Goal: Task Accomplishment & Management: Manage account settings

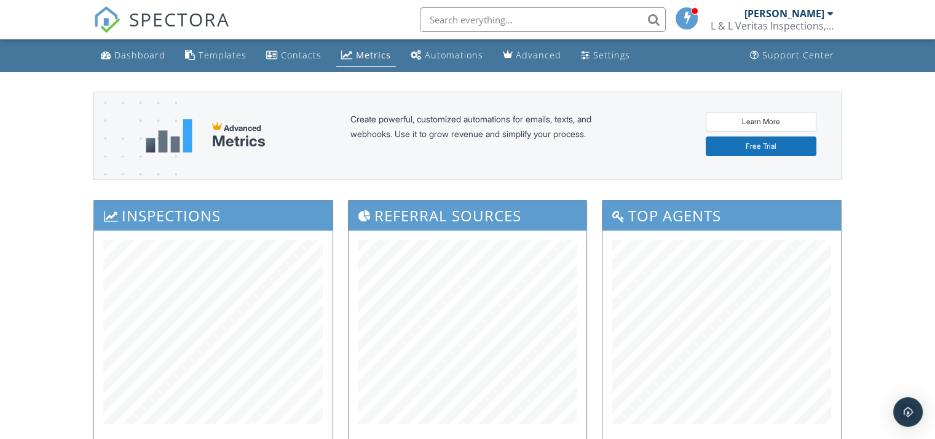
click at [561, 25] on input "text" at bounding box center [543, 19] width 246 height 25
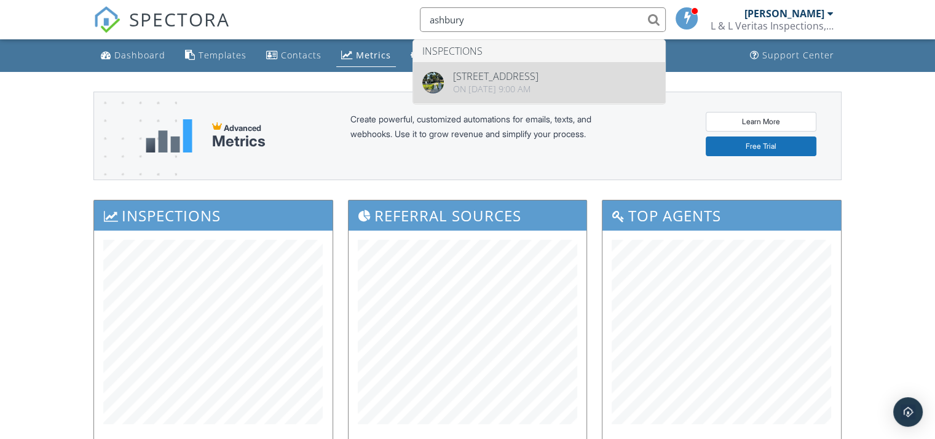
type input "ashbury"
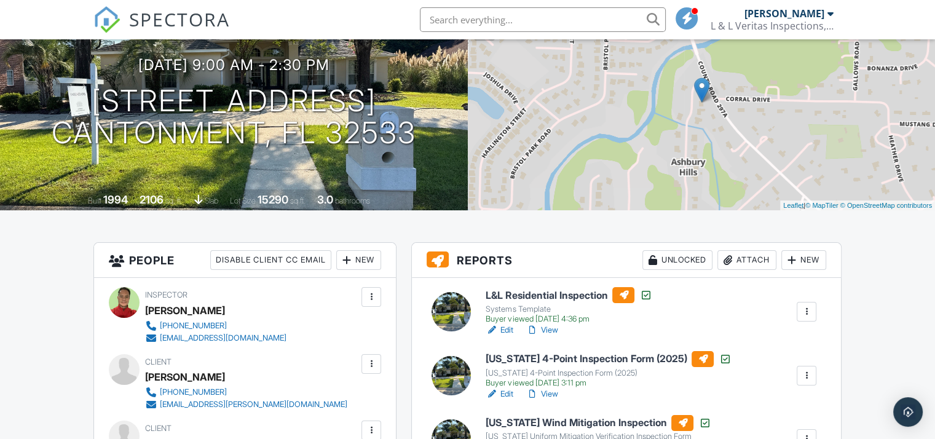
click at [504, 394] on link "Edit" at bounding box center [500, 394] width 28 height 12
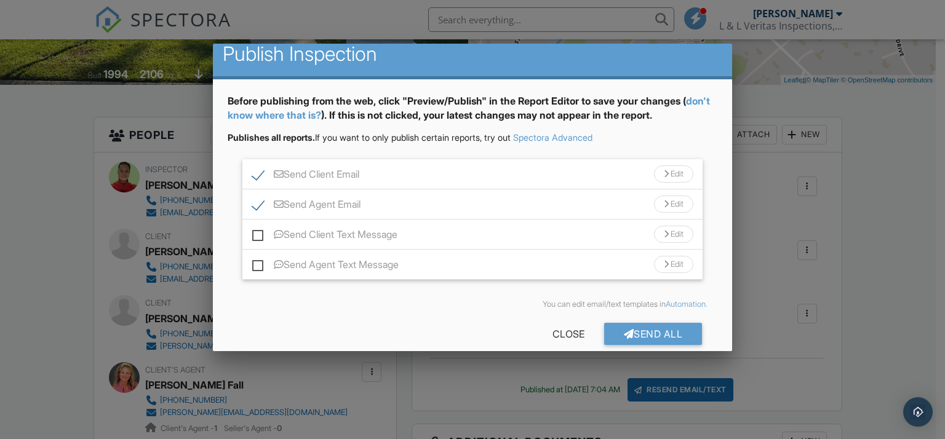
scroll to position [12, 0]
click at [657, 177] on div "Edit" at bounding box center [673, 173] width 39 height 17
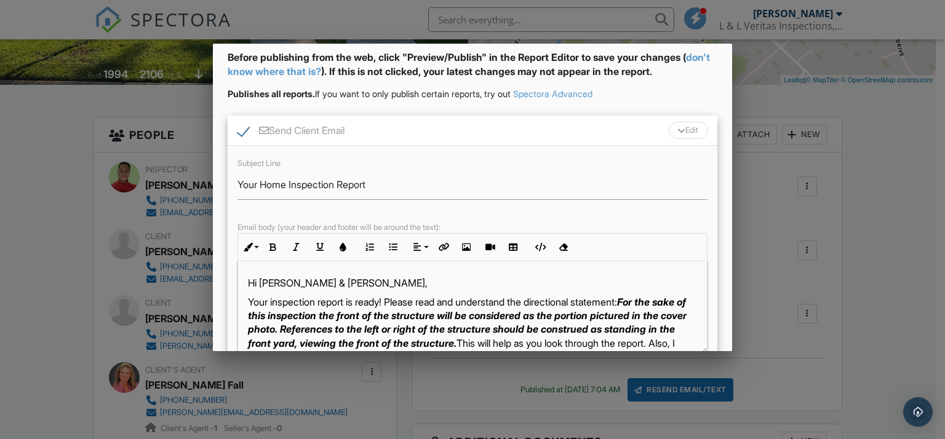
scroll to position [59, 0]
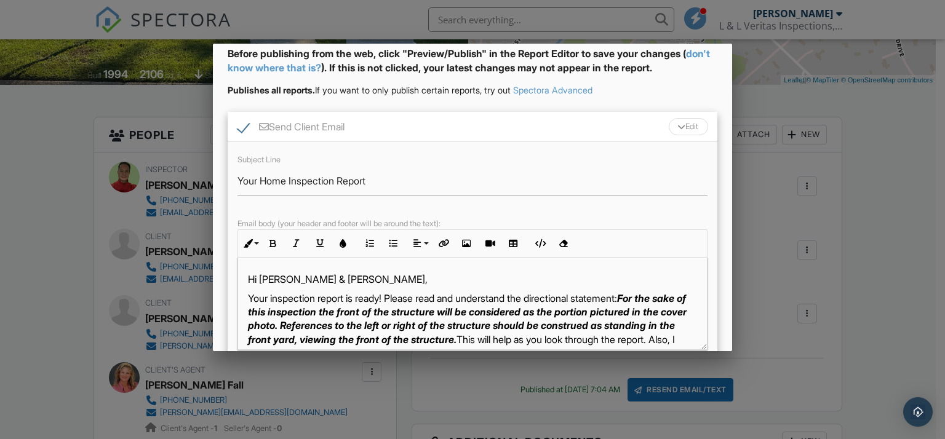
click at [357, 274] on p "Hi Kelsi & Terry," at bounding box center [473, 279] width 450 height 14
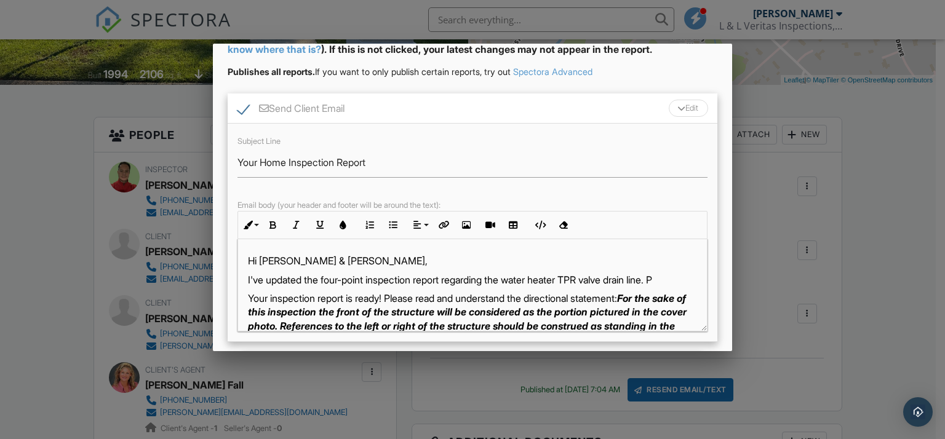
scroll to position [91, 0]
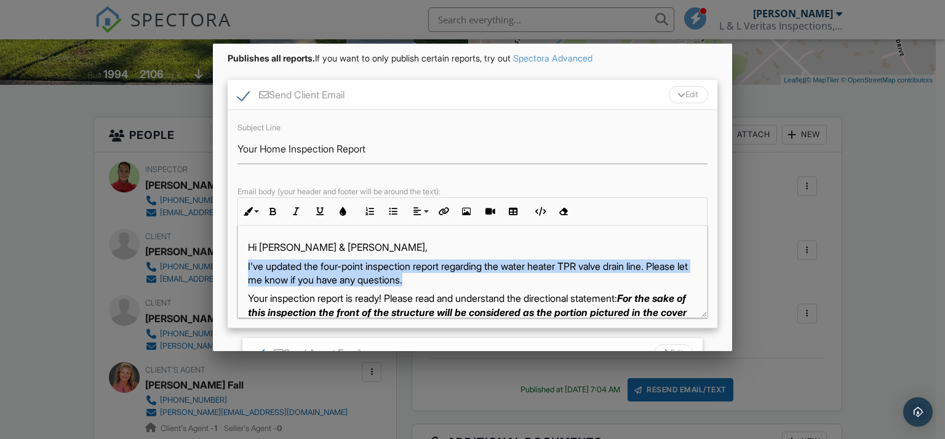
drag, startPoint x: 246, startPoint y: 261, endPoint x: 465, endPoint y: 274, distance: 219.3
click at [465, 274] on div "Hi Kelsi & Terry, I've updated the four-point inspection report regarding the w…" at bounding box center [472, 396] width 469 height 341
copy p "I've updated the four-point inspection report regarding the water heater TPR va…"
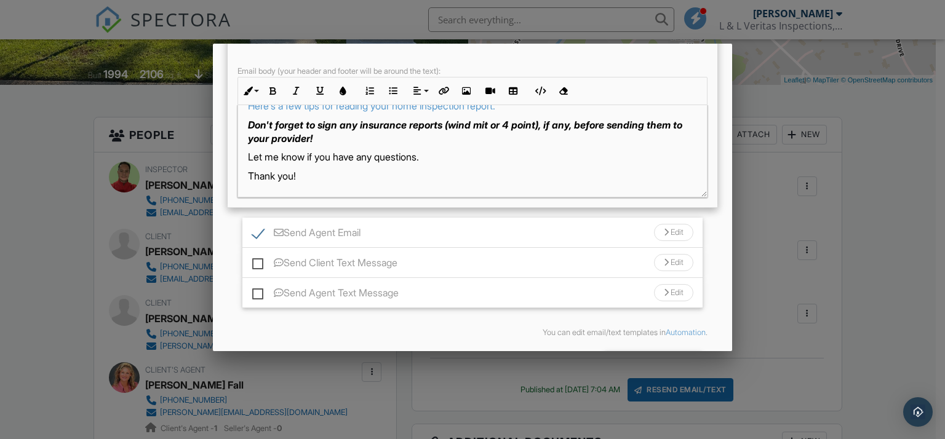
scroll to position [212, 0]
click at [661, 232] on div "Edit" at bounding box center [673, 231] width 39 height 17
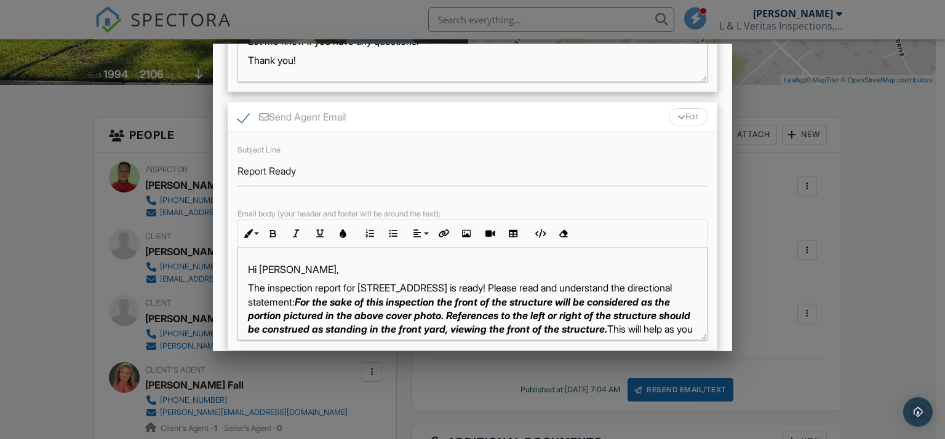
scroll to position [330, 0]
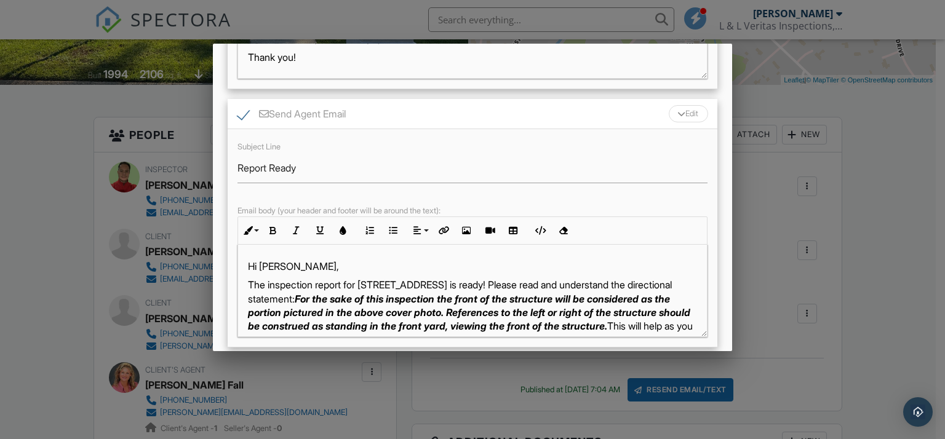
click at [304, 269] on p "Hi [PERSON_NAME]," at bounding box center [473, 267] width 450 height 14
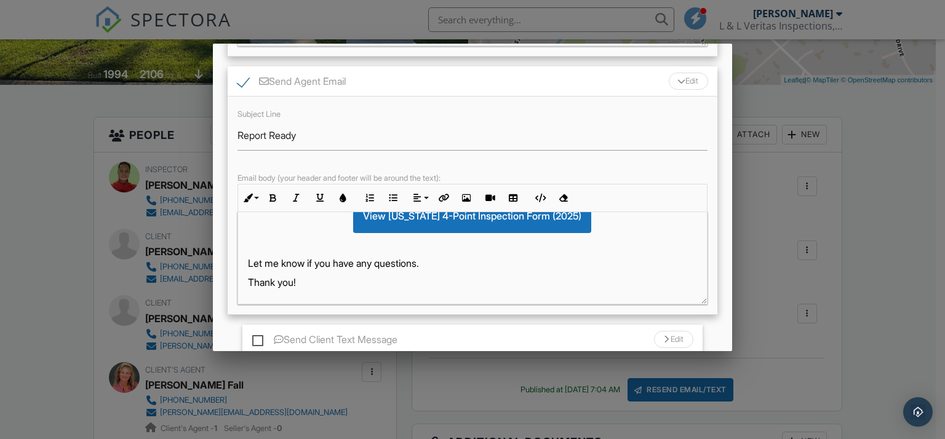
scroll to position [483, 0]
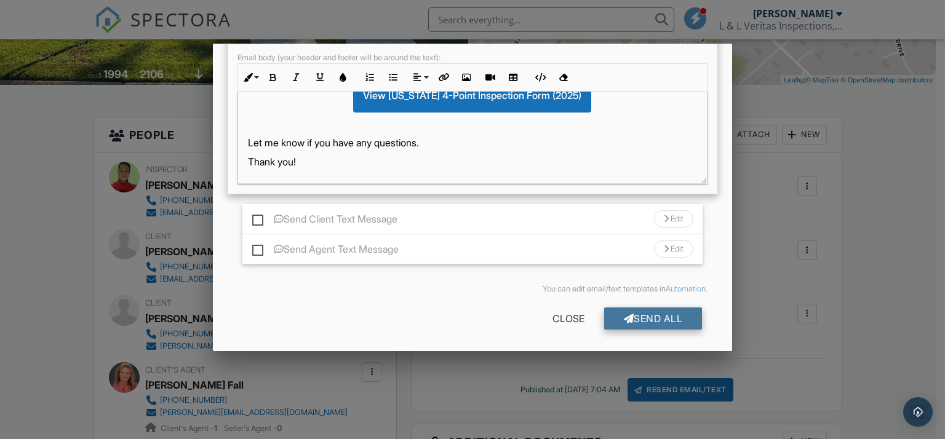
click at [635, 317] on div "Send All" at bounding box center [653, 319] width 98 height 22
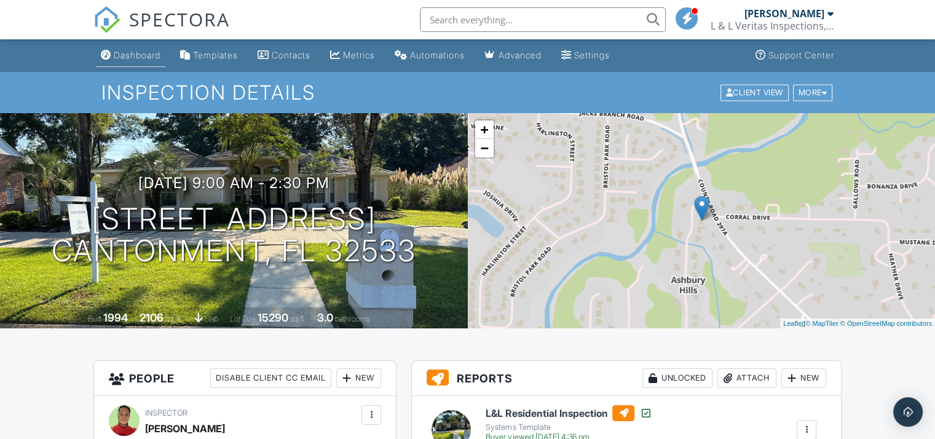
click at [133, 51] on div "Dashboard" at bounding box center [137, 55] width 47 height 10
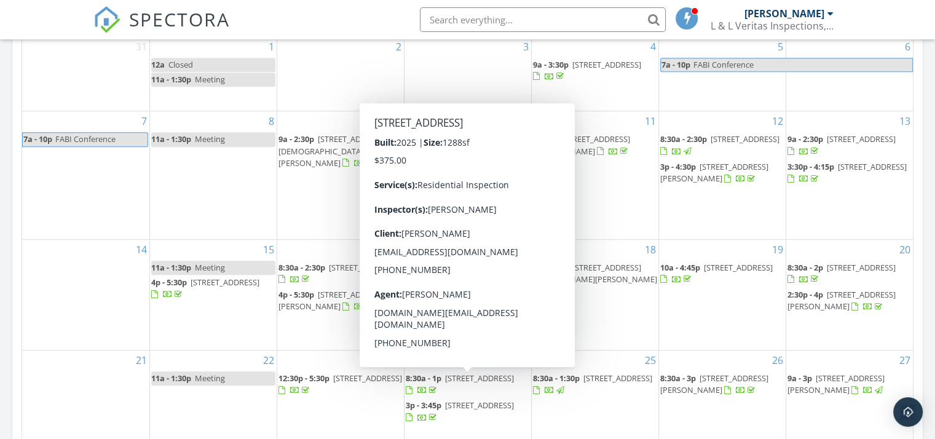
scroll to position [609, 0]
